Goal: Obtain resource: Download file/media

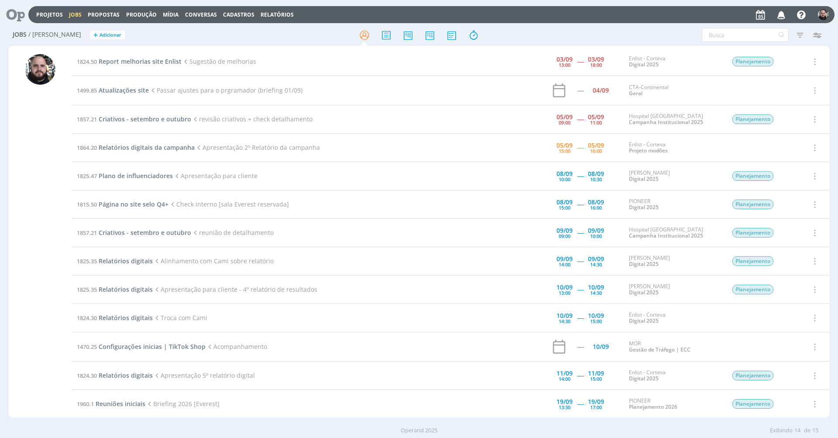
click at [539, 38] on div at bounding box center [419, 35] width 274 height 16
click at [165, 120] on span "Criativos - setembro e outubro" at bounding box center [145, 119] width 93 height 8
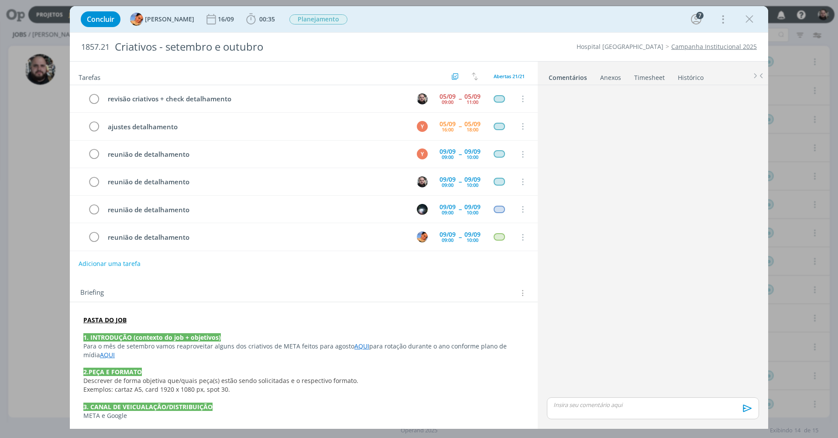
click at [360, 347] on link "AQUI" at bounding box center [361, 346] width 15 height 8
click at [357, 359] on link "https://sobeae.sharepoint.com/:f:/s/SOBEAE/EpTPIdP2B2ZJma_M3I1G-K0BwnC77N8gLloj…" at bounding box center [329, 361] width 66 height 11
click at [100, 355] on link "AQUI" at bounding box center [107, 355] width 15 height 8
click at [244, 359] on link "https://app4.operand.com.br/jobs/14140" at bounding box center [275, 369] width 66 height 11
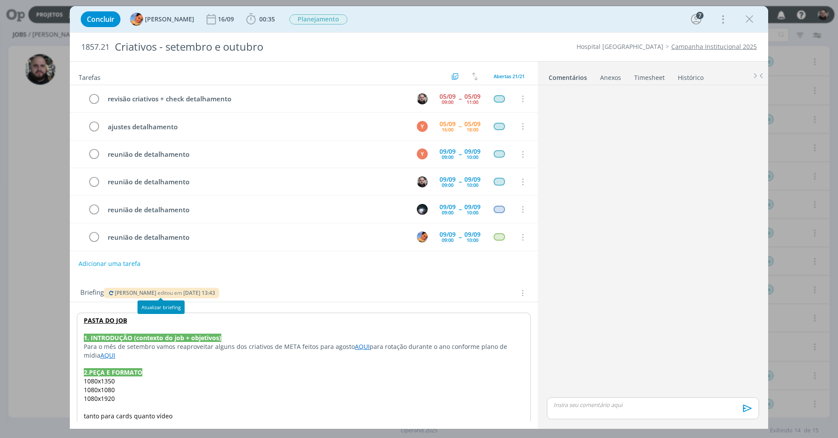
click at [131, 292] on span "[PERSON_NAME]" at bounding box center [135, 292] width 41 height 7
click at [147, 326] on p "dialog" at bounding box center [303, 328] width 441 height 9
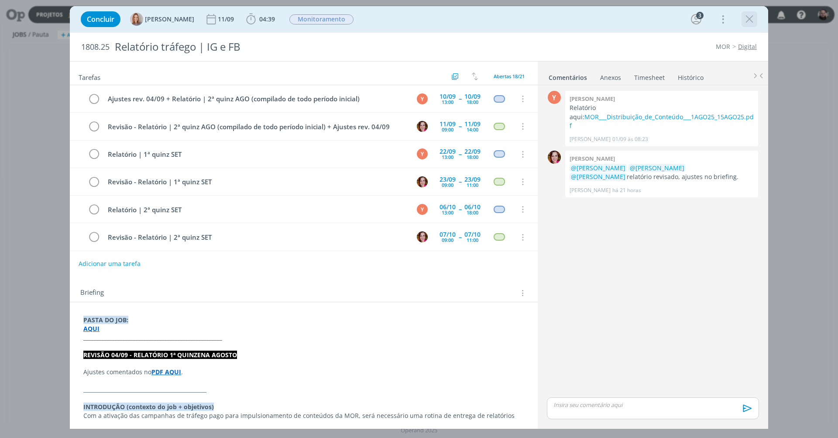
click at [745, 21] on icon "dialog" at bounding box center [749, 19] width 13 height 13
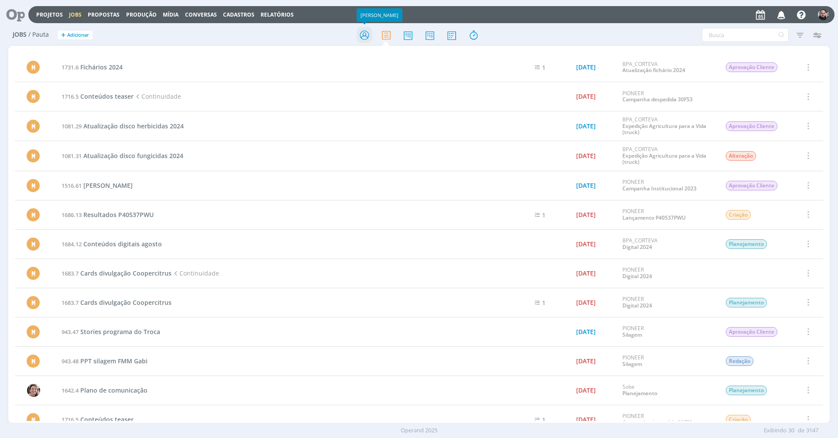
click at [361, 31] on icon at bounding box center [365, 35] width 16 height 17
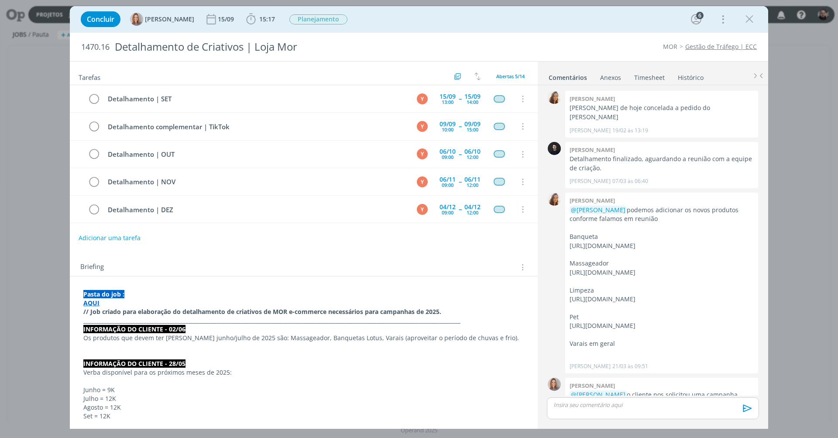
scroll to position [354, 0]
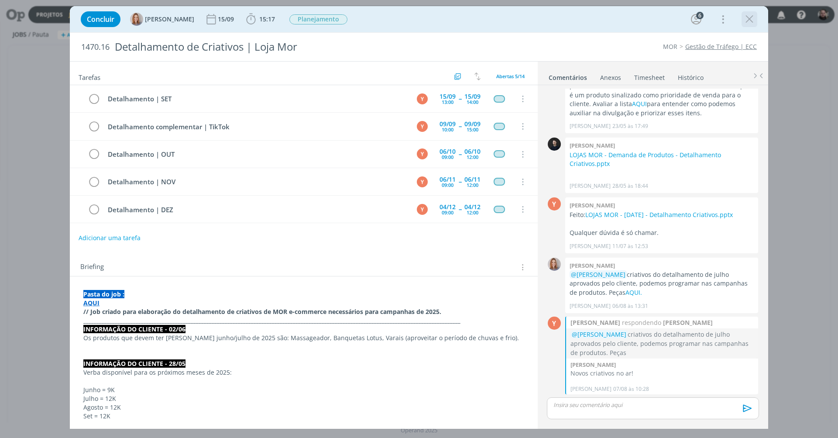
click at [747, 17] on icon "dialog" at bounding box center [749, 19] width 13 height 13
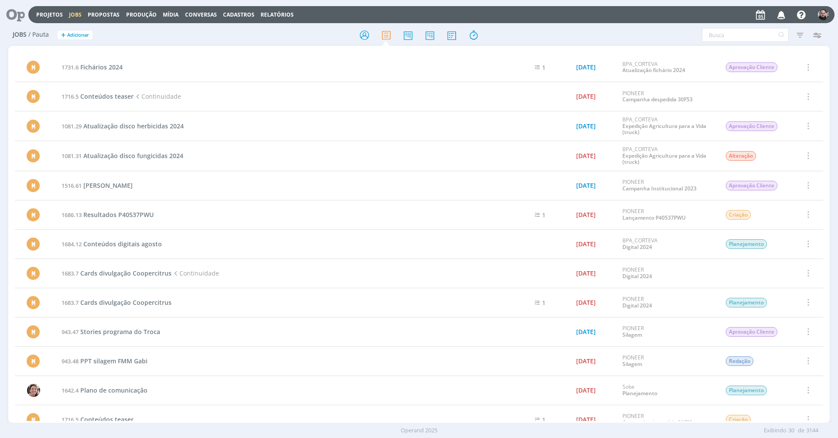
click at [299, 41] on div at bounding box center [419, 35] width 274 height 16
click at [360, 36] on icon at bounding box center [365, 35] width 16 height 17
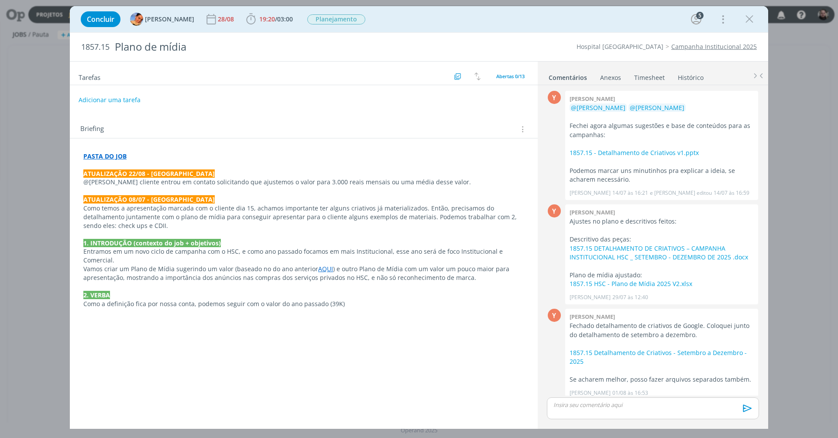
scroll to position [153, 0]
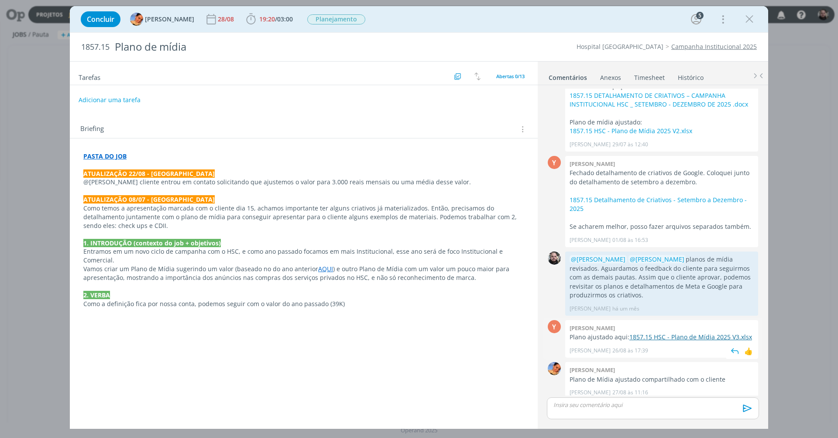
click at [674, 333] on link "1857.15 HSC - Plano de Mídia 2025 V3.xlsx" at bounding box center [690, 337] width 123 height 8
click at [614, 196] on link "1857.15 Detalhamento de Criativos - Setembro a Dezembro - 2025" at bounding box center [658, 204] width 177 height 17
